Goal: Task Accomplishment & Management: Complete application form

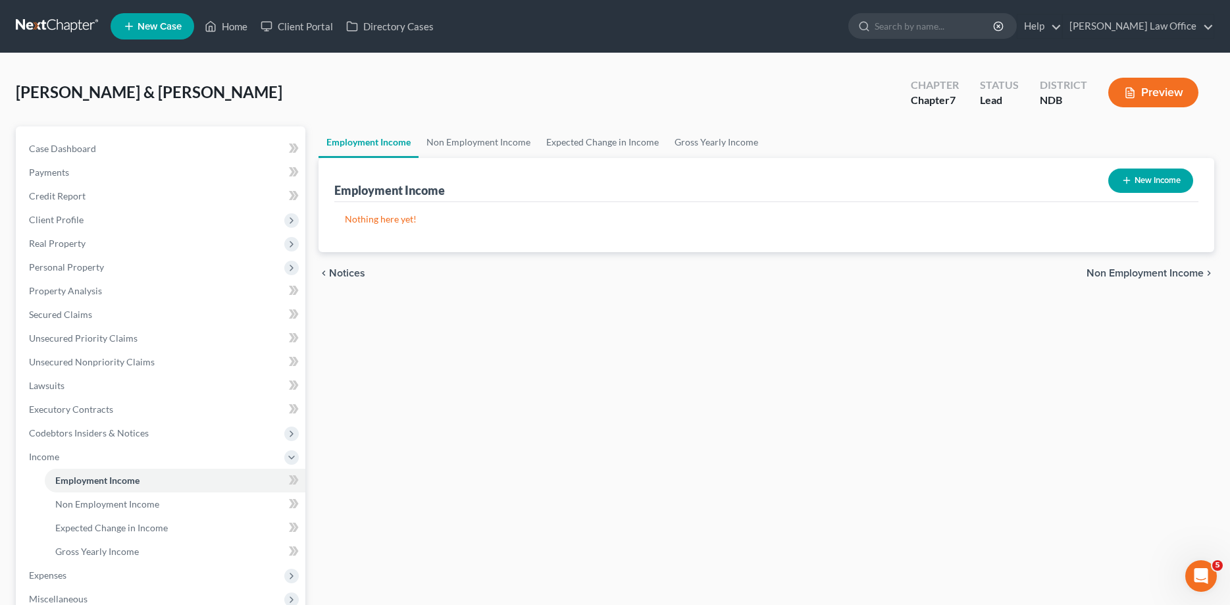
click at [61, 18] on link at bounding box center [58, 26] width 84 height 24
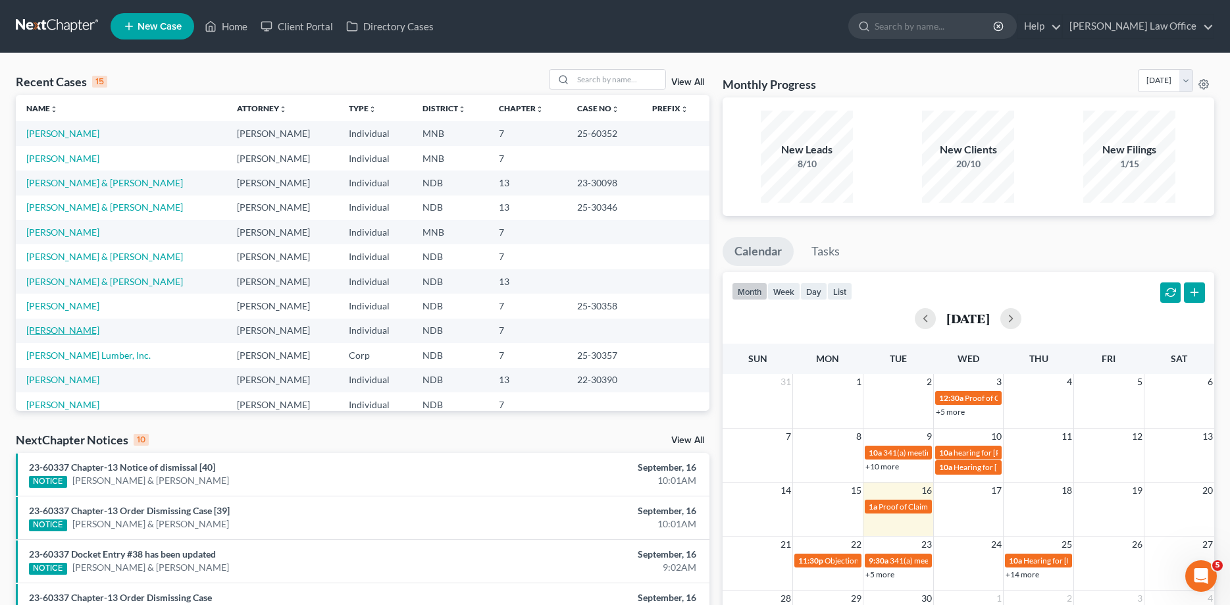
click at [64, 328] on link "Niles, Shelly" at bounding box center [62, 329] width 73 height 11
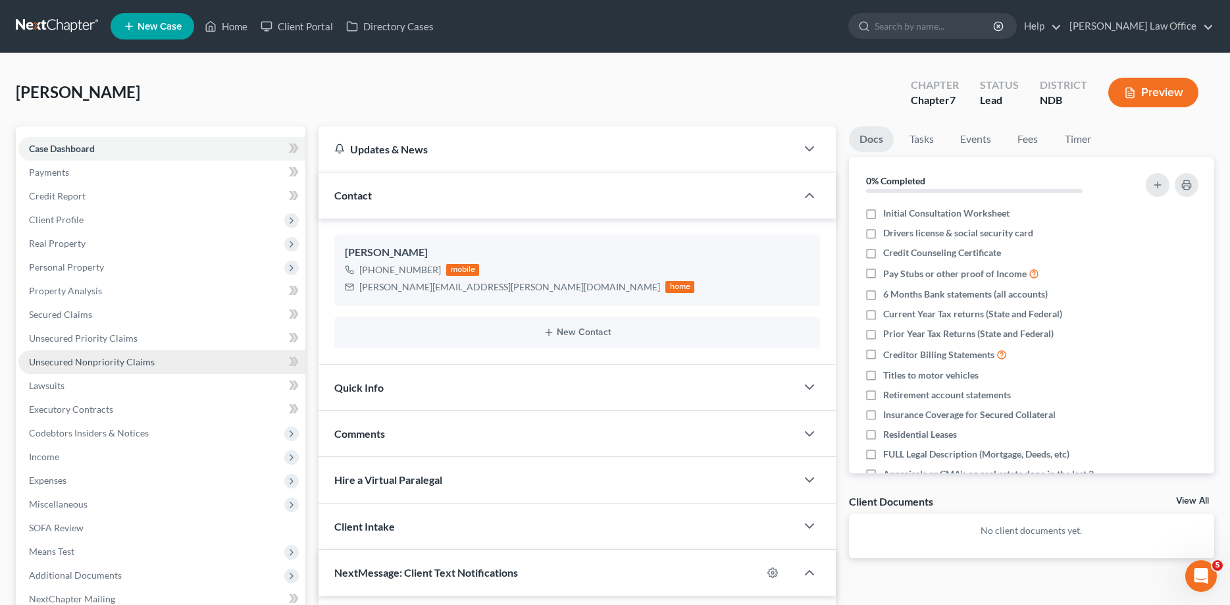
click at [72, 367] on link "Unsecured Nonpriority Claims" at bounding box center [161, 362] width 287 height 24
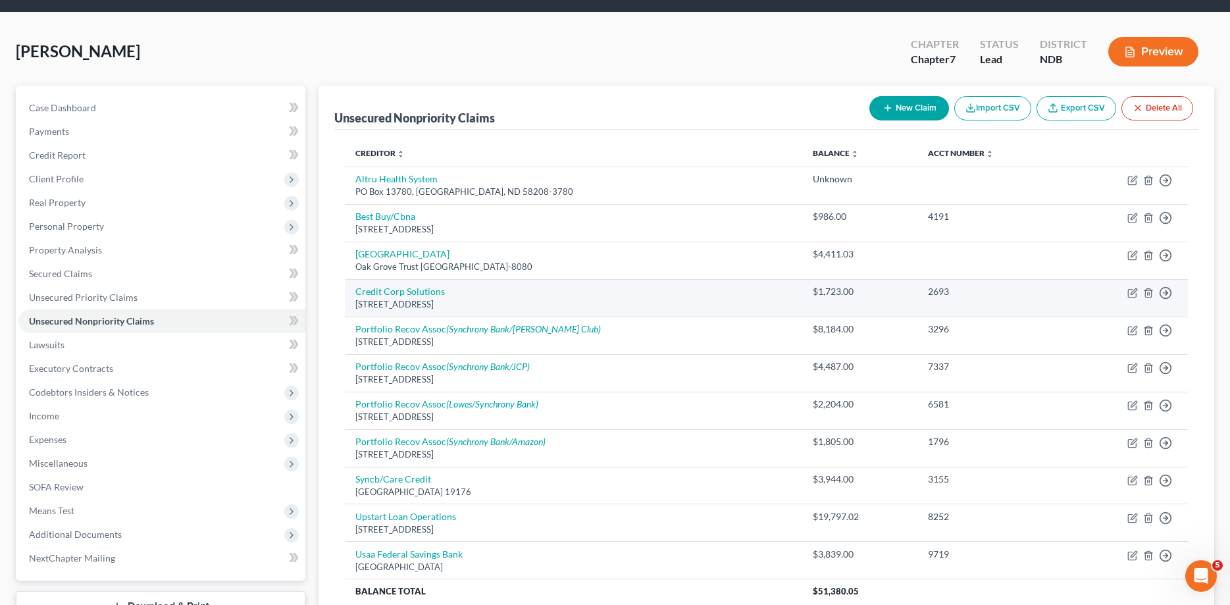
scroll to position [67, 0]
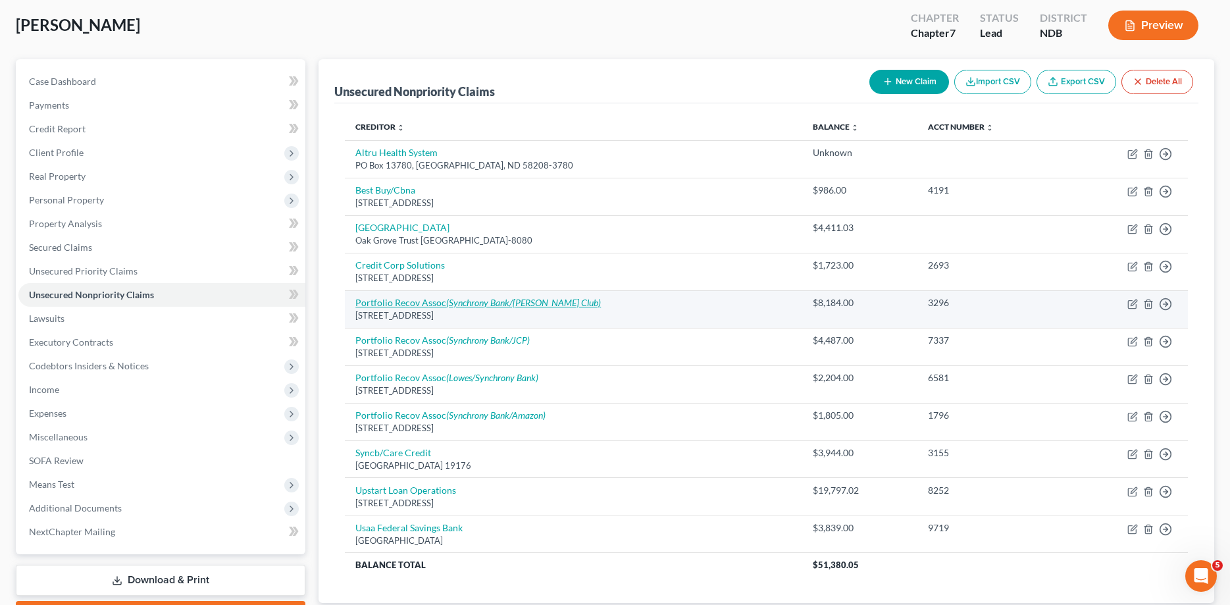
click at [497, 305] on icon "(Synchrony Bank/Sams Club)" at bounding box center [523, 302] width 155 height 11
select select "48"
select select "2"
select select "0"
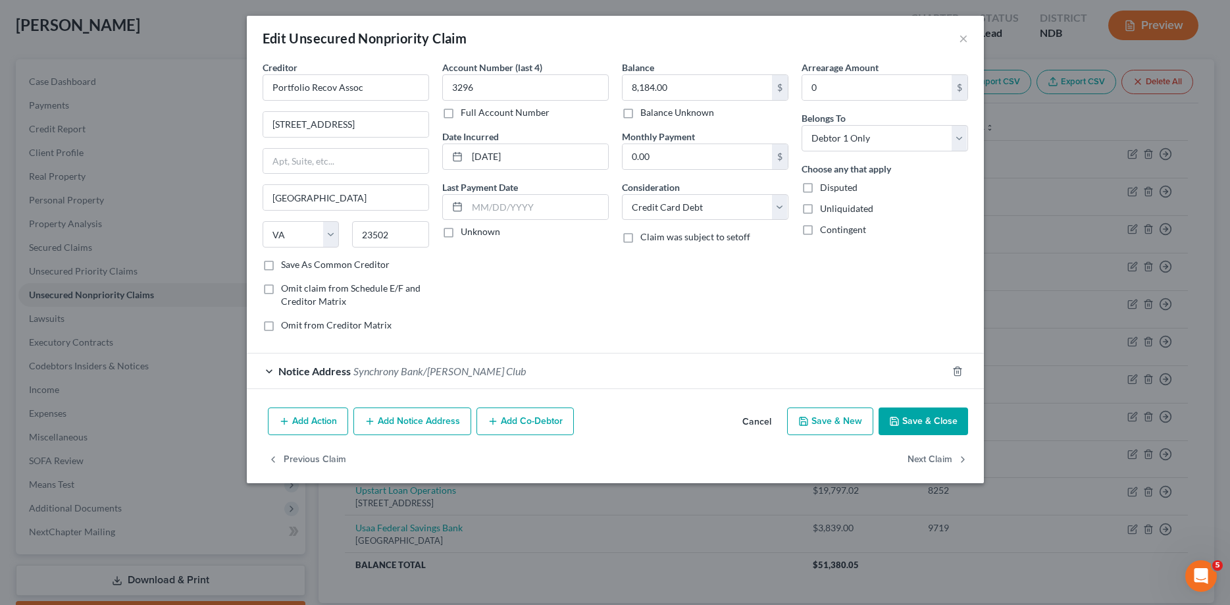
click at [906, 420] on button "Save & Close" at bounding box center [922, 421] width 89 height 28
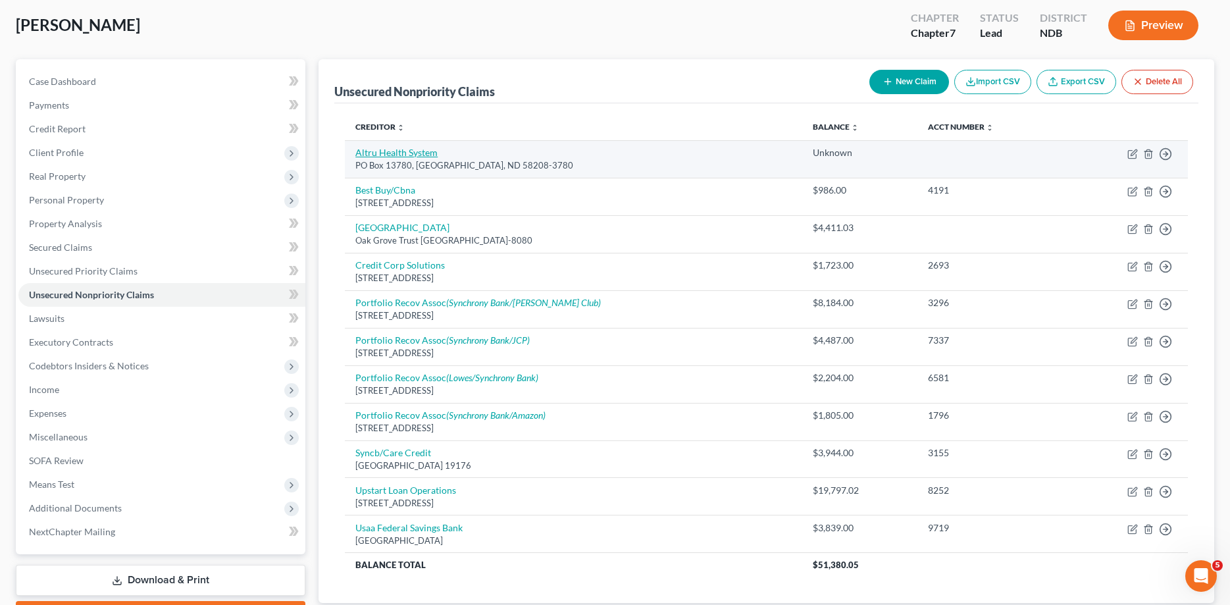
click at [401, 151] on link "Altru Health System" at bounding box center [396, 152] width 82 height 11
select select "29"
select select "9"
select select "0"
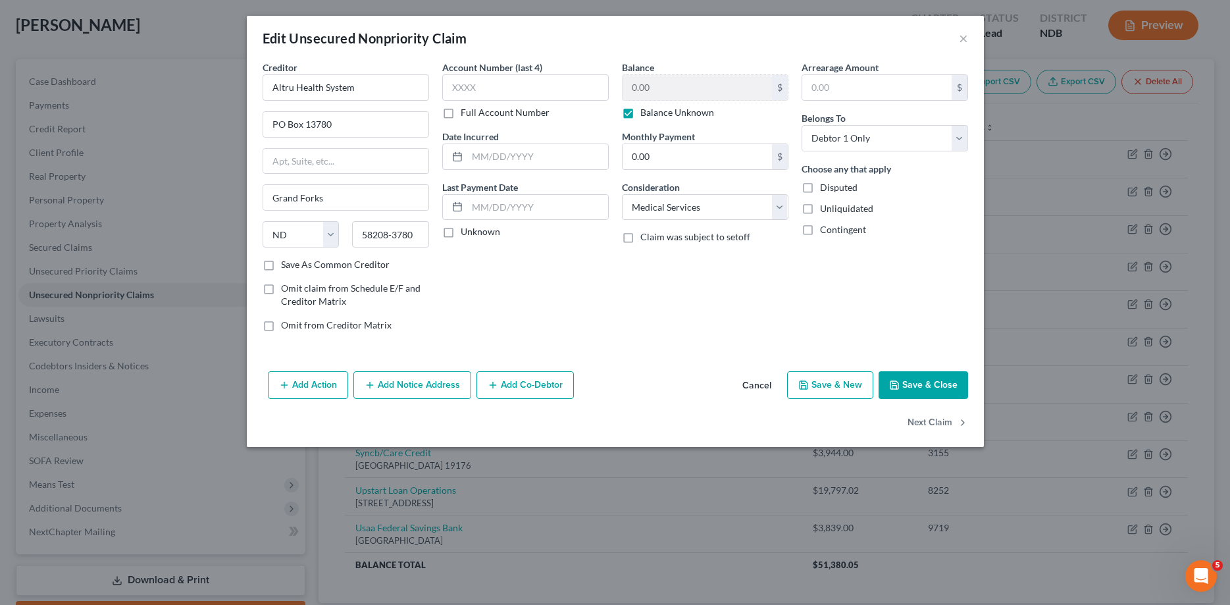
click at [922, 384] on button "Save & Close" at bounding box center [922, 385] width 89 height 28
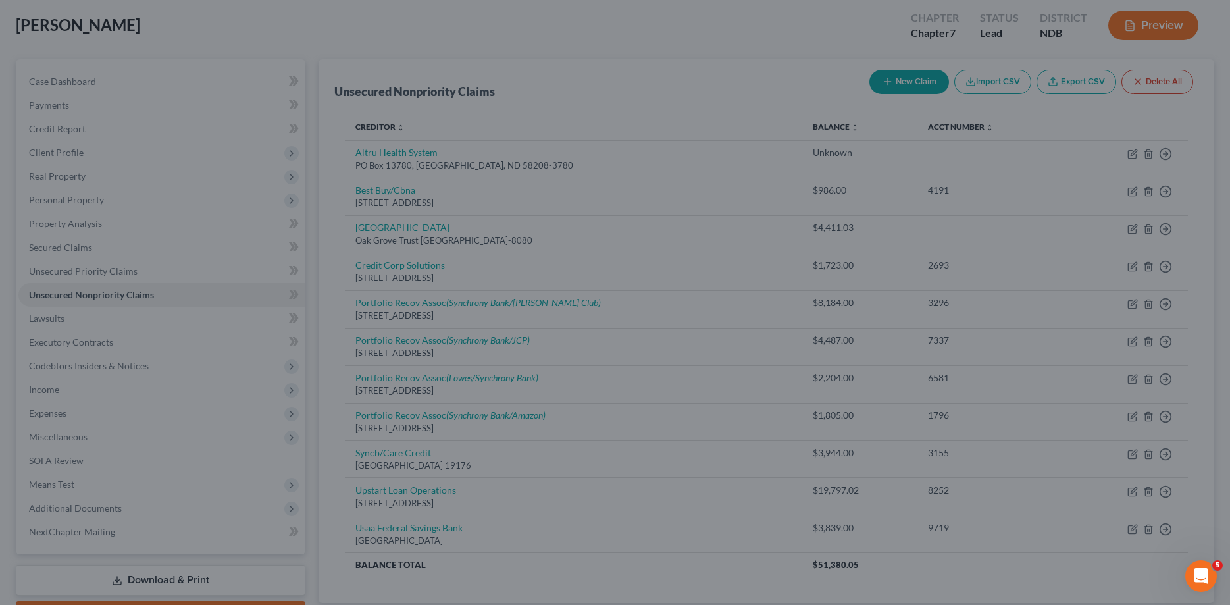
type input "0"
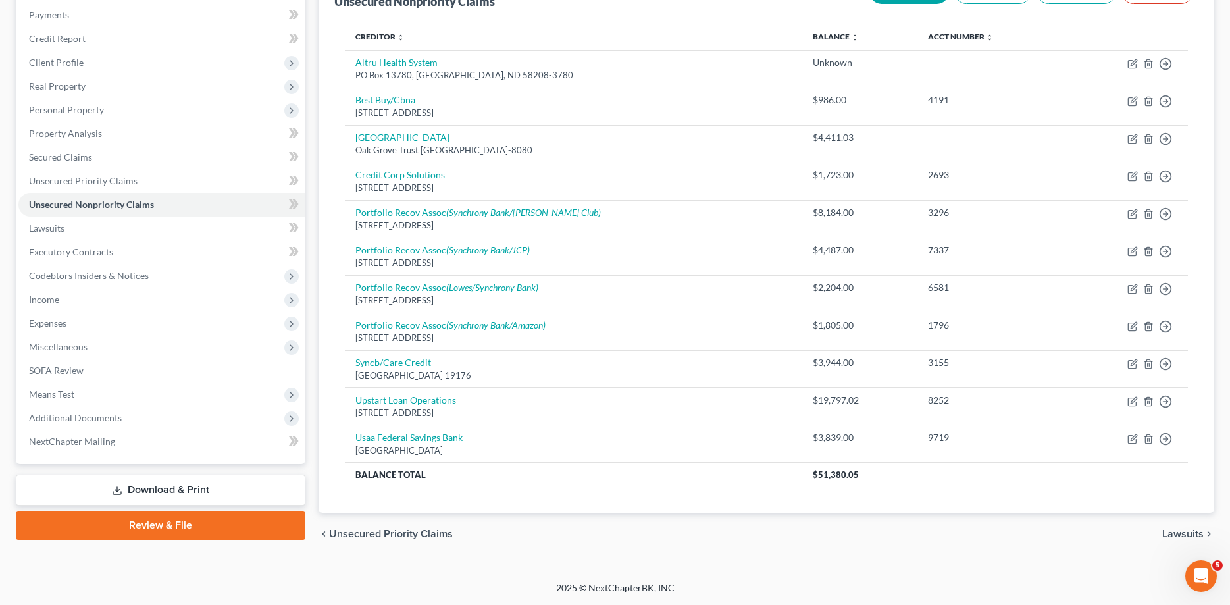
scroll to position [0, 0]
